Goal: Task Accomplishment & Management: Use online tool/utility

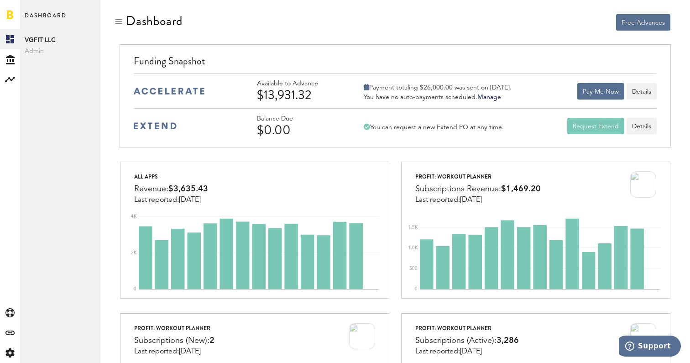
click at [278, 31] on div "Free Advances" at bounding box center [395, 29] width 563 height 31
click at [252, 28] on div at bounding box center [255, 22] width 270 height 17
click at [438, 28] on div "Free Advances" at bounding box center [535, 22] width 269 height 16
click at [501, 22] on div "Free Advances" at bounding box center [535, 22] width 269 height 16
click at [226, 30] on div at bounding box center [255, 22] width 270 height 17
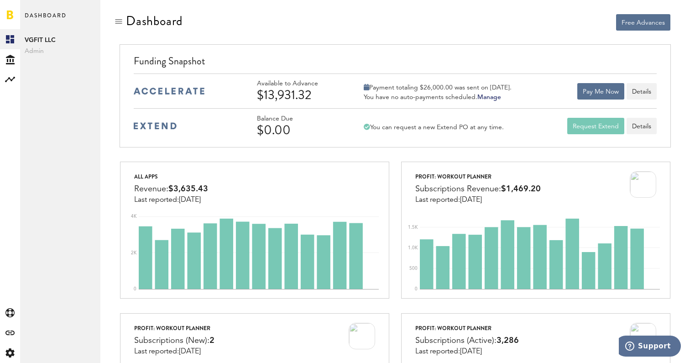
click at [257, 16] on div at bounding box center [255, 22] width 270 height 17
